Goal: Check status: Check status

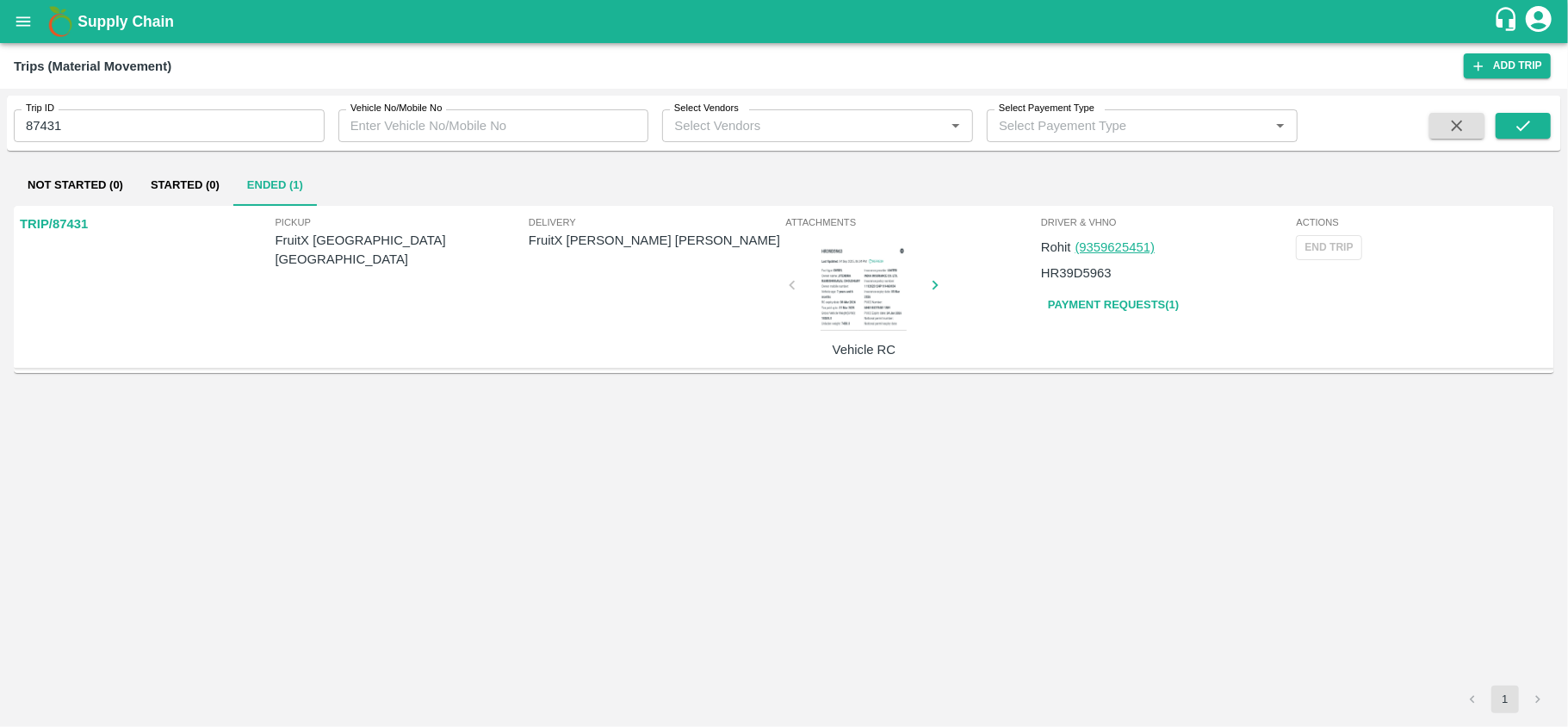
click at [14, 19] on icon "open drawer" at bounding box center [23, 21] width 19 height 19
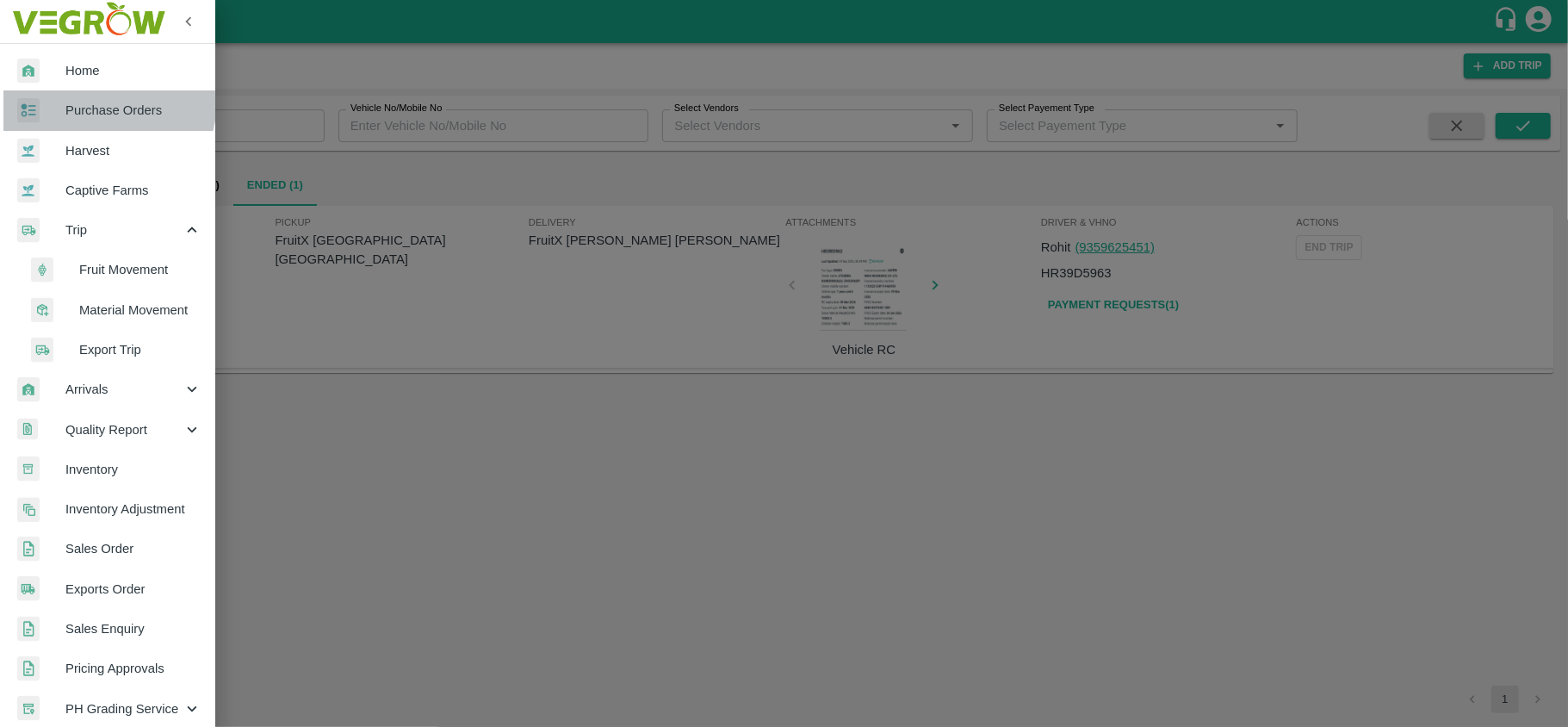
click at [103, 101] on span "Purchase Orders" at bounding box center [133, 110] width 136 height 19
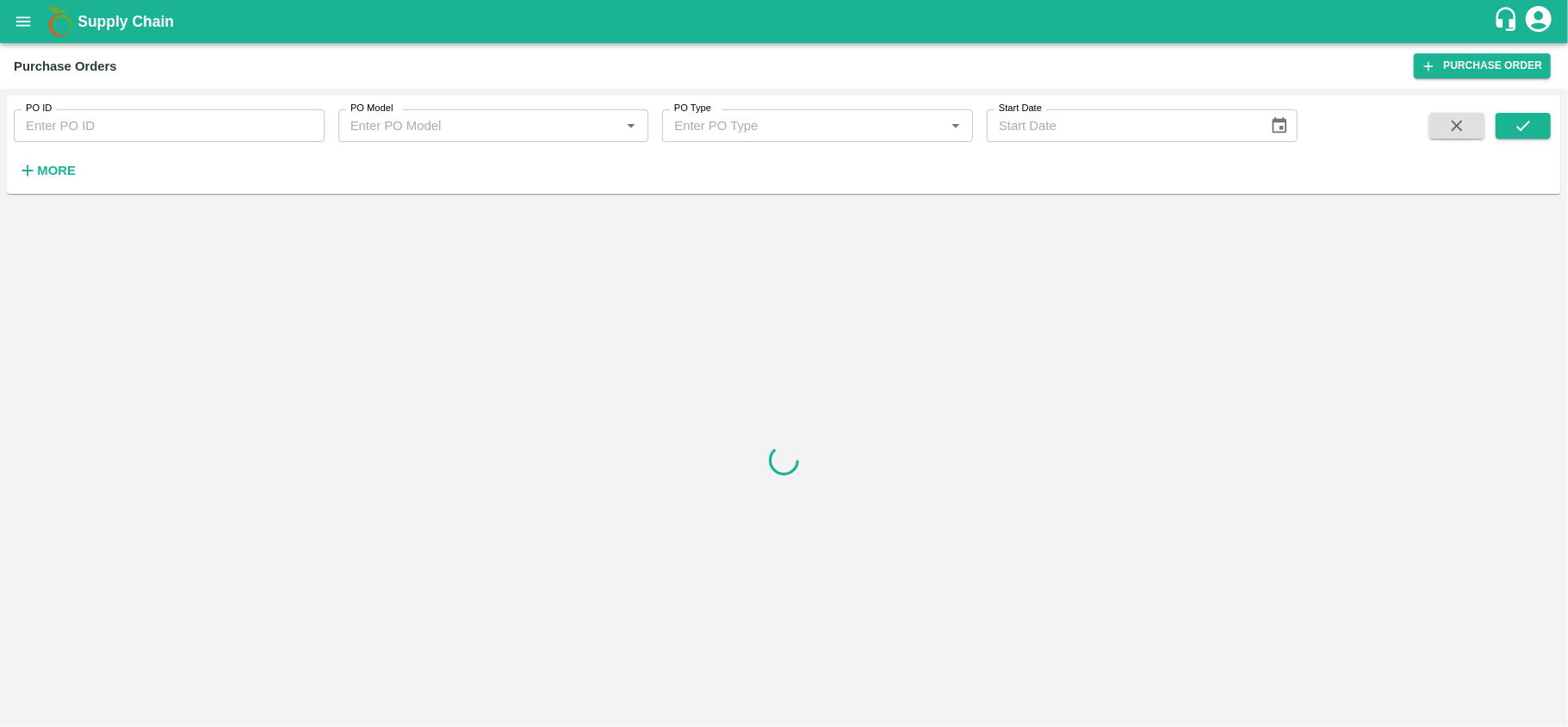
click at [122, 128] on input "PO ID" at bounding box center [168, 126] width 311 height 33
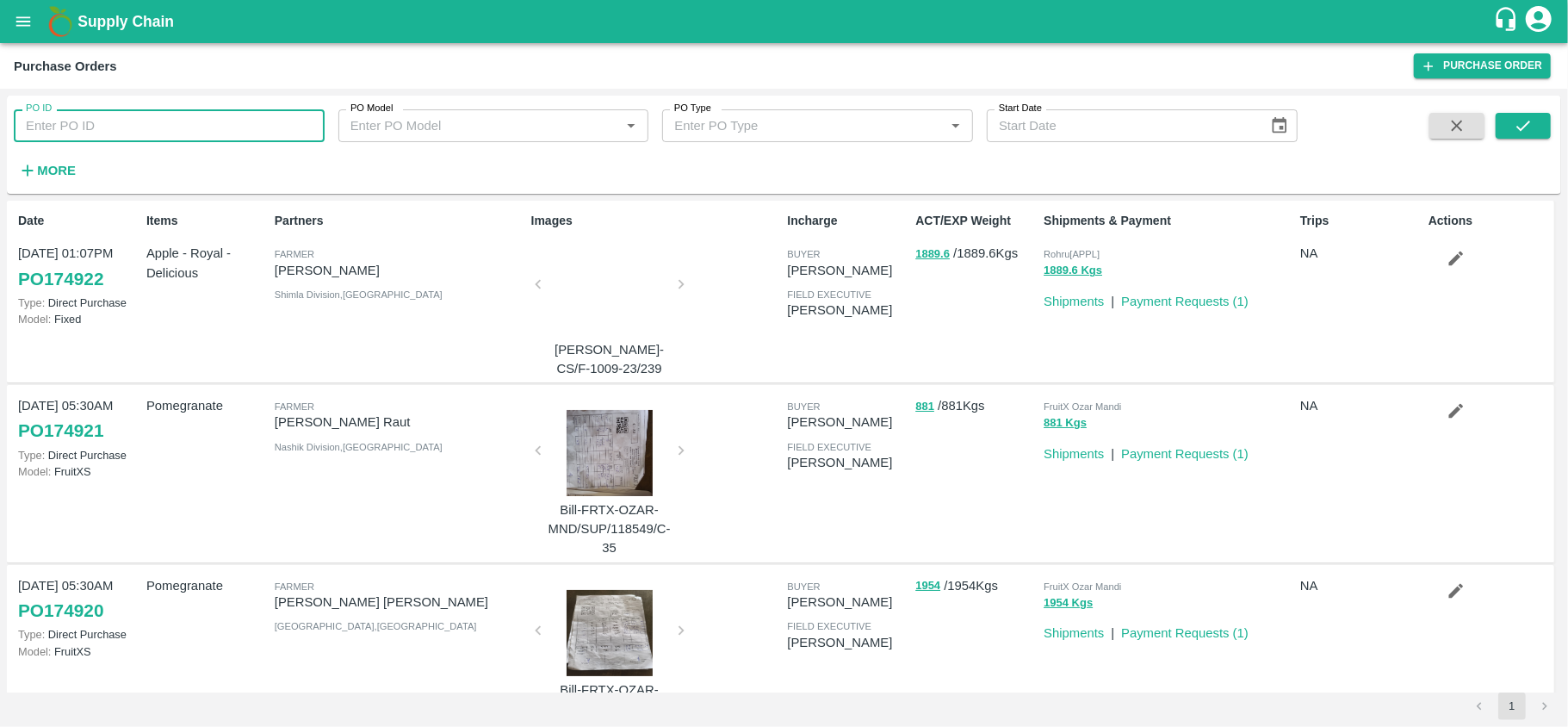
paste input "173022"
click at [1540, 113] on button "submit" at bounding box center [1523, 126] width 55 height 26
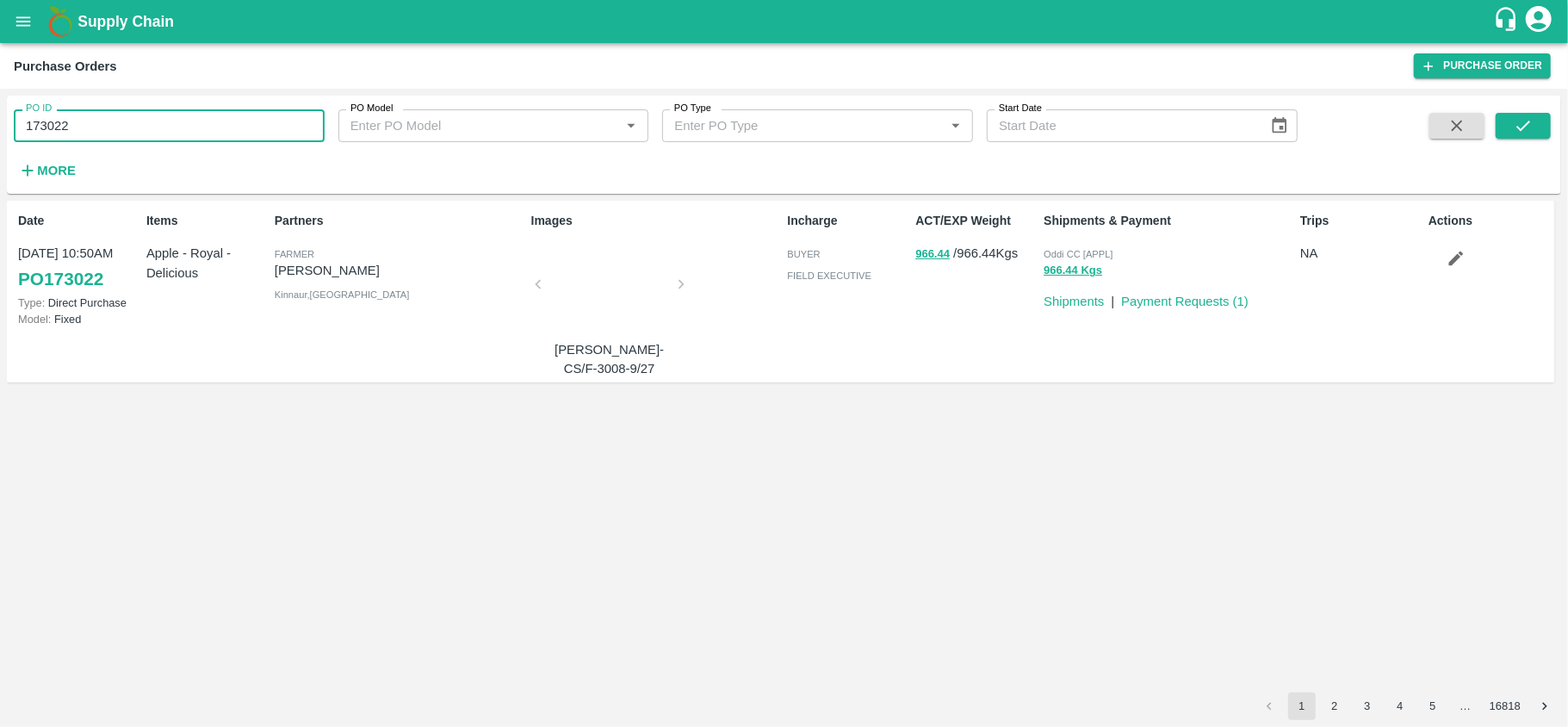
click at [202, 114] on input "173022" at bounding box center [168, 126] width 311 height 33
paste input "text"
click at [1536, 122] on button "submit" at bounding box center [1523, 126] width 55 height 26
click at [136, 134] on input "172993" at bounding box center [168, 126] width 311 height 33
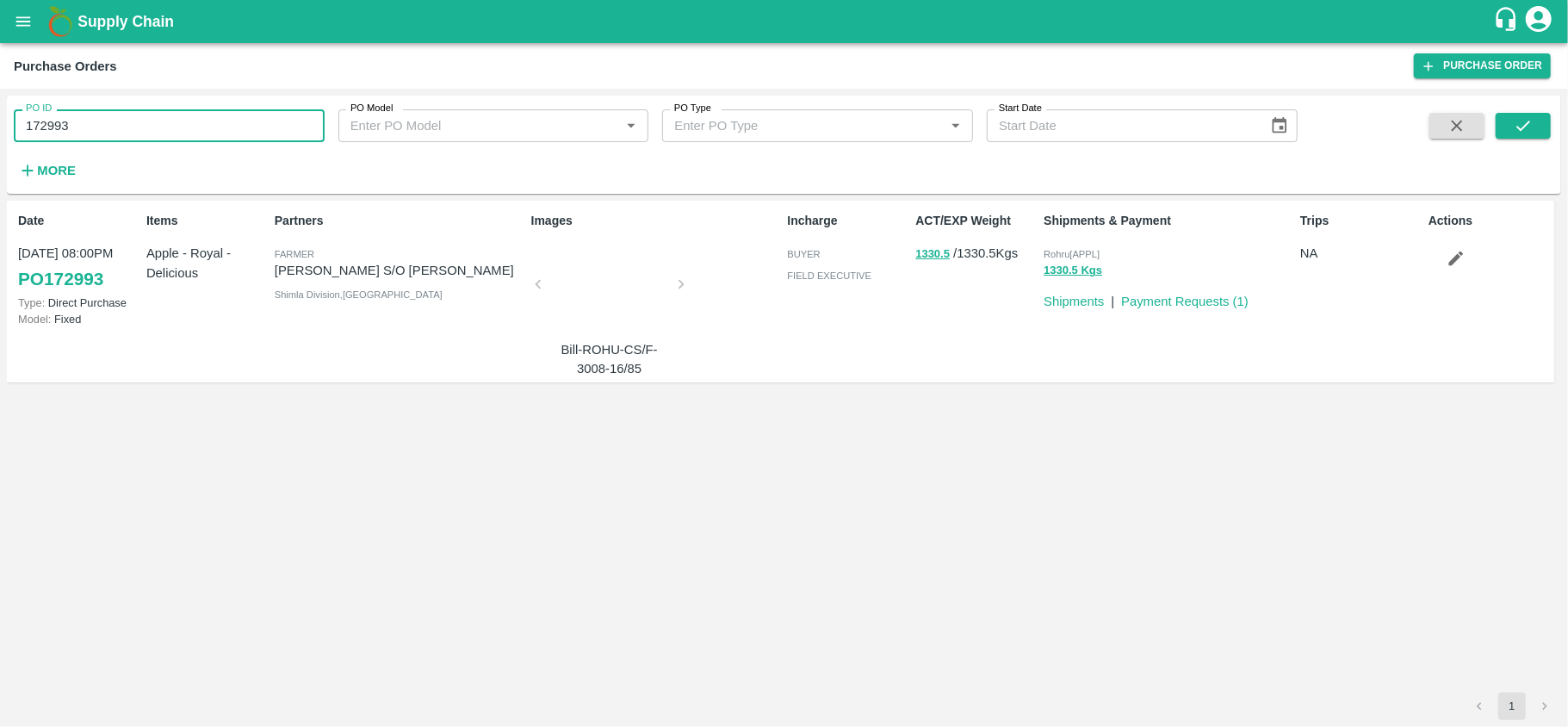
click at [136, 134] on input "172993" at bounding box center [168, 126] width 311 height 33
paste input "text"
type input "173022"
click at [1517, 118] on icon "submit" at bounding box center [1523, 125] width 19 height 19
click at [1063, 255] on span "Oddi CC [APPL]" at bounding box center [1078, 253] width 69 height 10
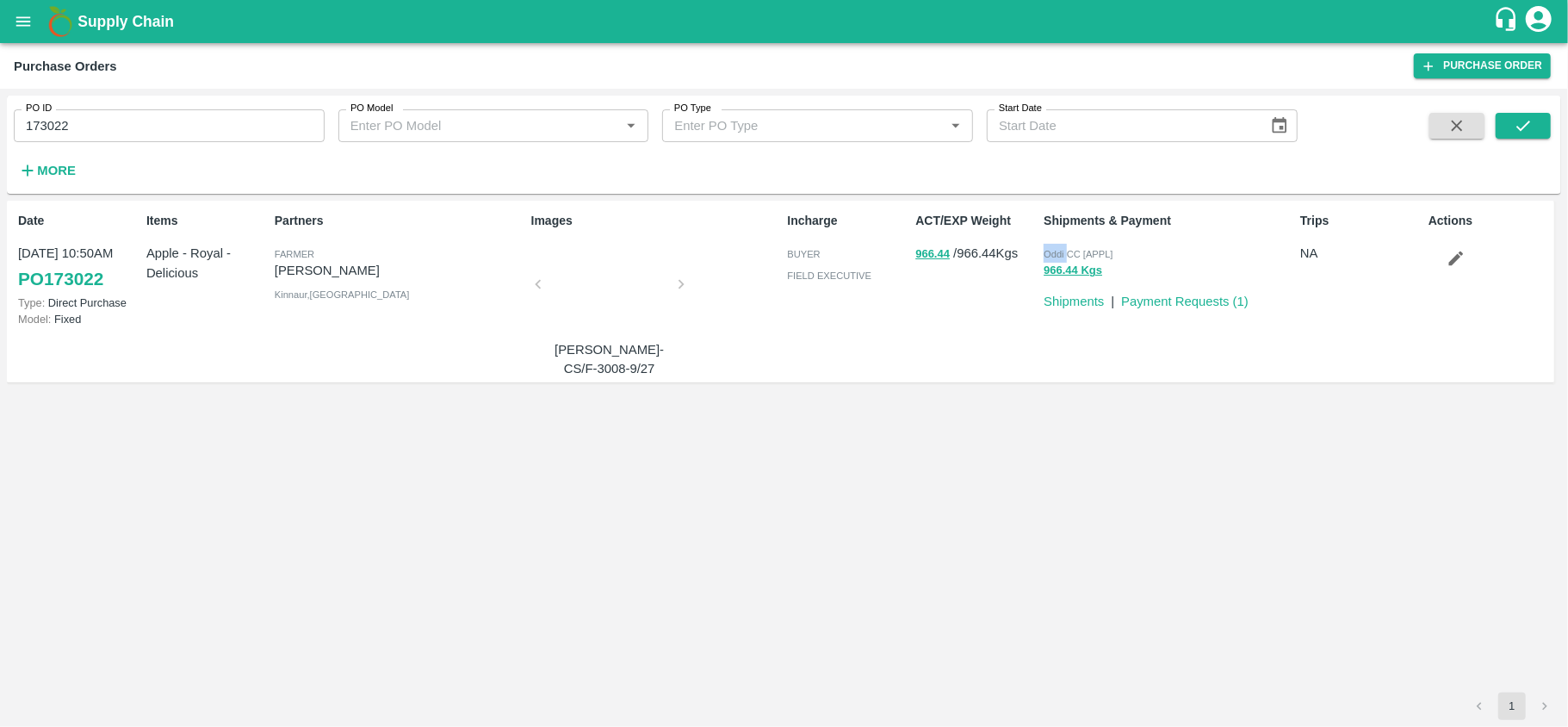
click at [1063, 255] on span "Oddi CC [APPL]" at bounding box center [1078, 253] width 69 height 10
copy p "Oddi CC [APPL] 966.44 Kgs"
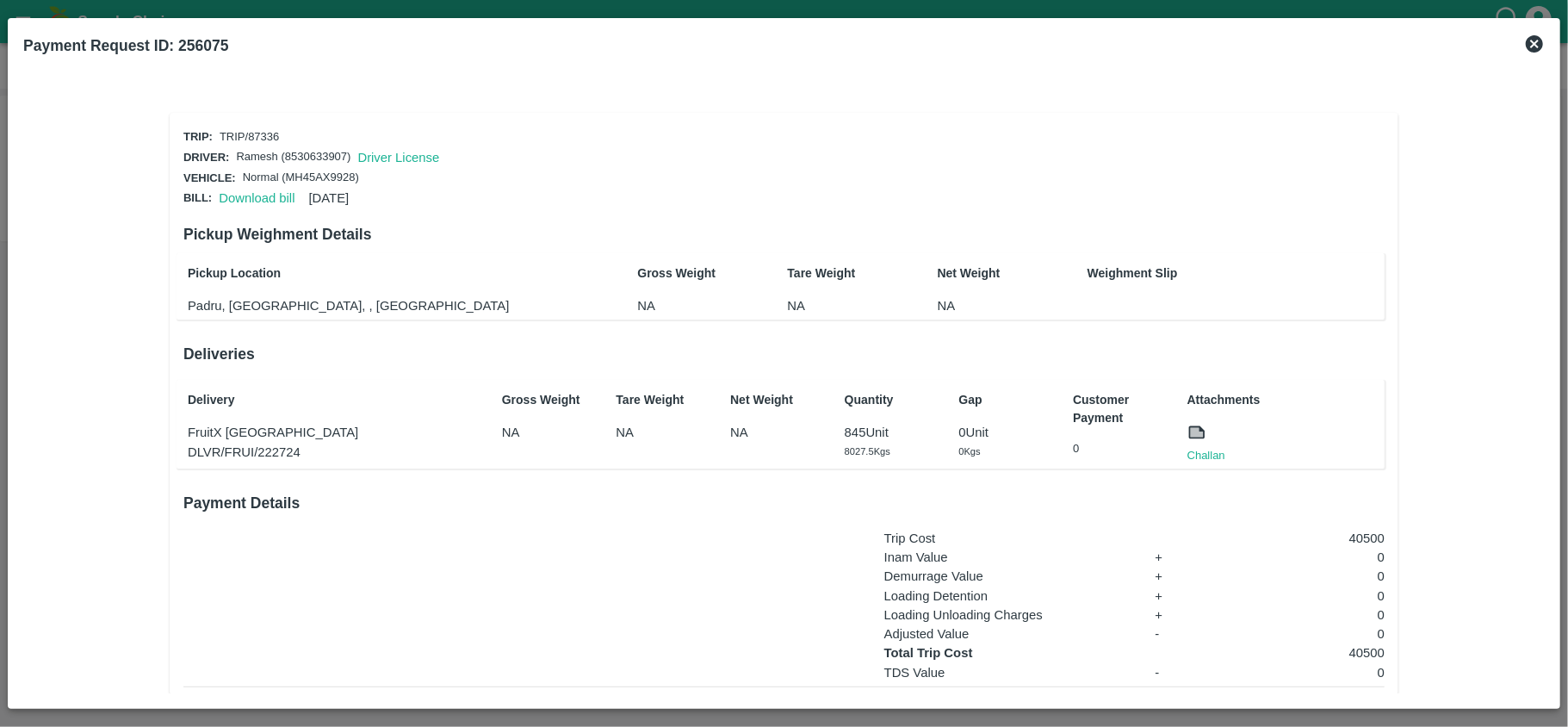
scroll to position [129, 0]
